Goal: Find specific page/section: Find specific page/section

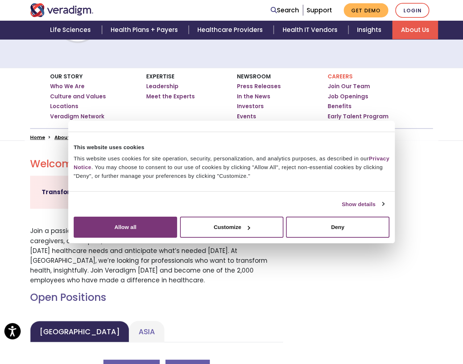
scroll to position [109, 0]
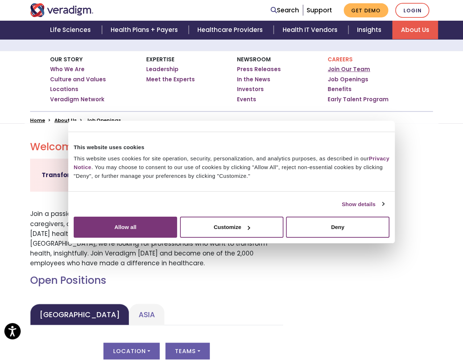
click at [356, 71] on link "Join Our Team" at bounding box center [349, 69] width 42 height 7
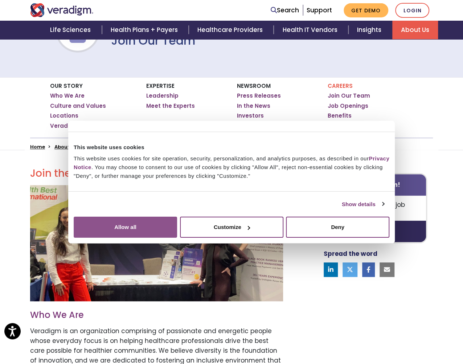
scroll to position [109, 0]
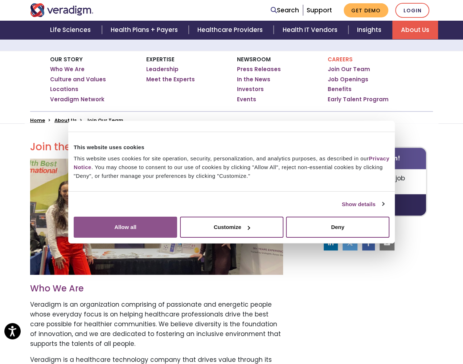
click at [177, 238] on button "Allow all" at bounding box center [125, 227] width 103 height 21
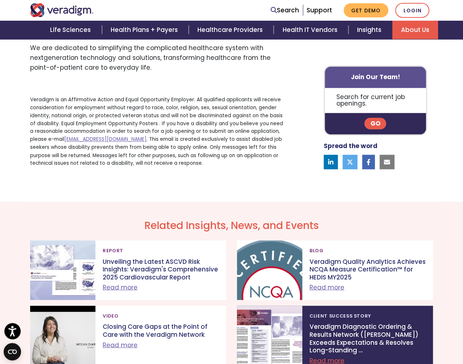
scroll to position [408, 0]
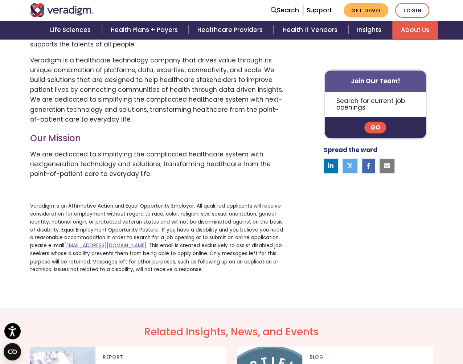
click at [376, 128] on link "Go" at bounding box center [375, 128] width 22 height 12
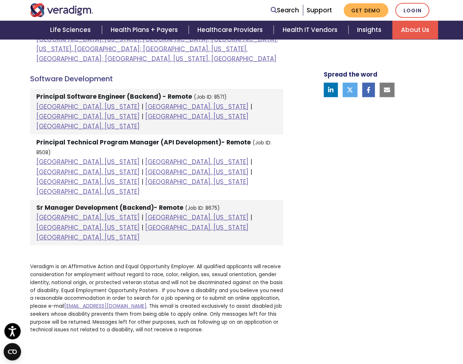
scroll to position [879, 0]
